Goal: Information Seeking & Learning: Compare options

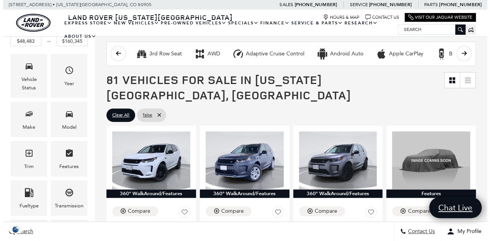
scroll to position [107, 0]
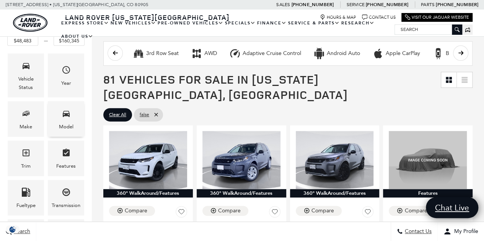
click at [50, 108] on div "Model" at bounding box center [66, 119] width 36 height 36
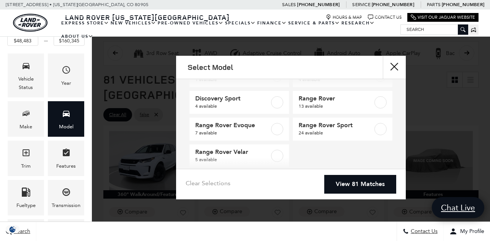
scroll to position [67, 0]
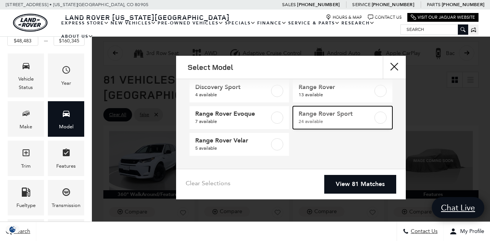
click at [376, 118] on label at bounding box center [380, 118] width 12 height 12
type input "$88,075"
type input "$126,490"
checkbox input "true"
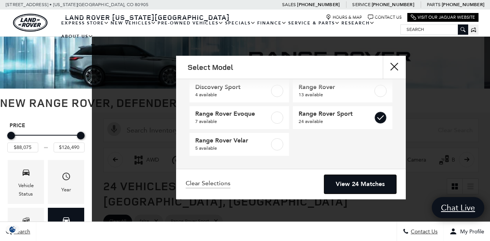
click at [373, 191] on link "View 24 Matches" at bounding box center [360, 184] width 72 height 19
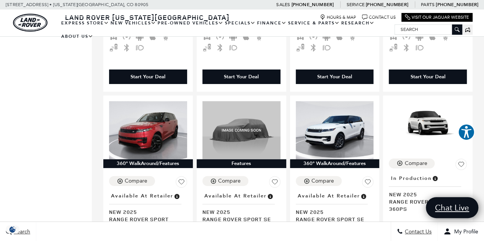
scroll to position [1348, 0]
